Goal: Task Accomplishment & Management: Manage account settings

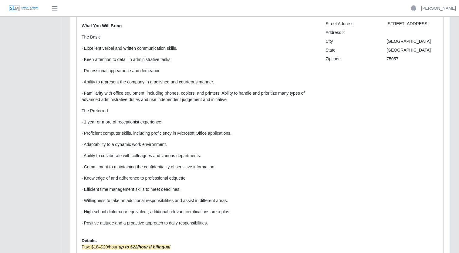
scroll to position [118, 0]
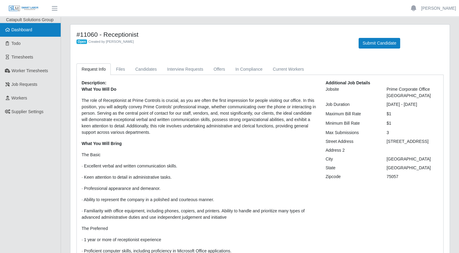
click at [43, 33] on link "Dashboard" at bounding box center [30, 30] width 61 height 14
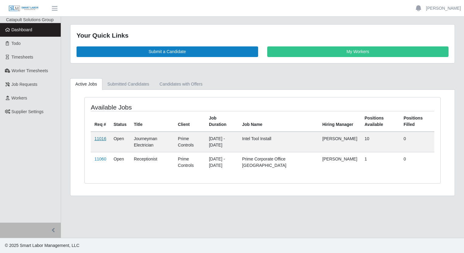
click at [103, 137] on link "11016" at bounding box center [100, 138] width 12 height 5
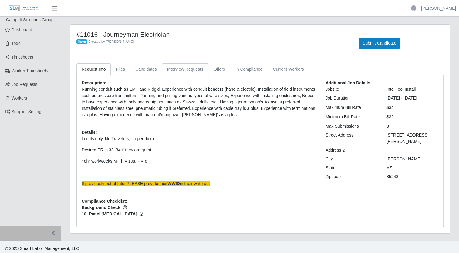
click at [187, 68] on link "Interview Requests" at bounding box center [185, 69] width 46 height 12
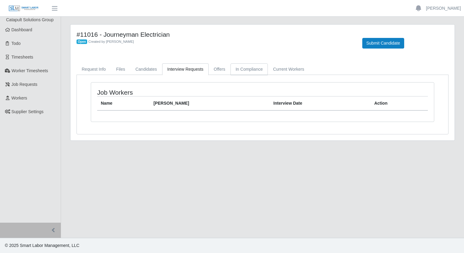
click at [243, 66] on link "In Compliance" at bounding box center [249, 69] width 38 height 12
click at [221, 68] on link "Offers" at bounding box center [219, 69] width 22 height 12
click at [147, 69] on link "Candidates" at bounding box center [146, 69] width 32 height 12
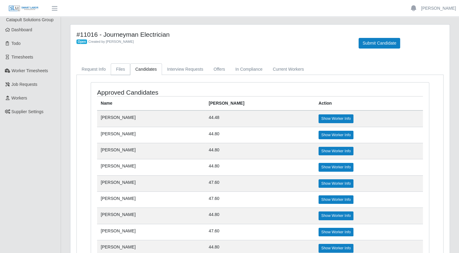
click at [121, 64] on link "Files" at bounding box center [120, 69] width 19 height 12
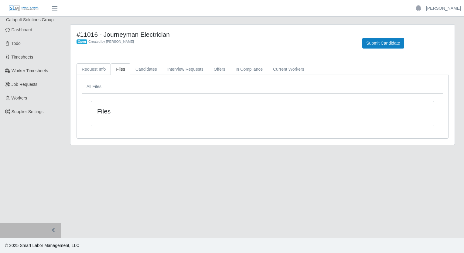
click at [85, 69] on link "Request Info" at bounding box center [93, 69] width 34 height 12
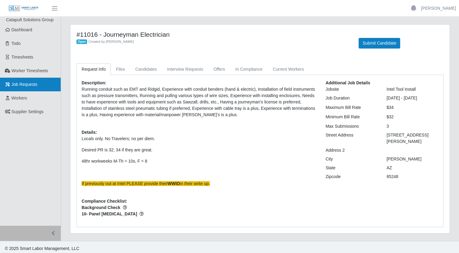
click at [42, 82] on link "Job Requests" at bounding box center [30, 85] width 61 height 14
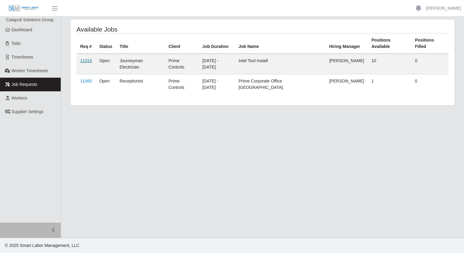
click at [84, 58] on link "11016" at bounding box center [86, 60] width 12 height 5
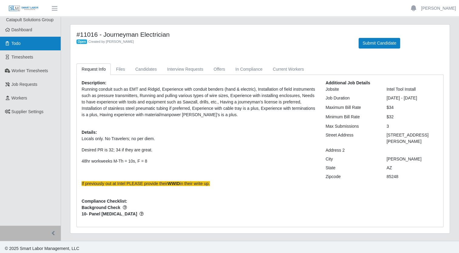
click at [23, 45] on link "Todo" at bounding box center [30, 44] width 61 height 14
